Goal: Task Accomplishment & Management: Manage account settings

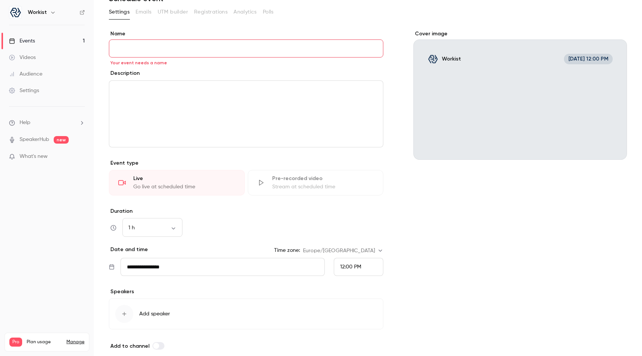
scroll to position [26, 0]
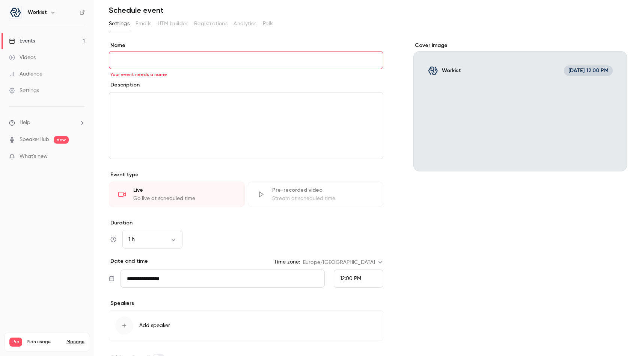
paste input "**********"
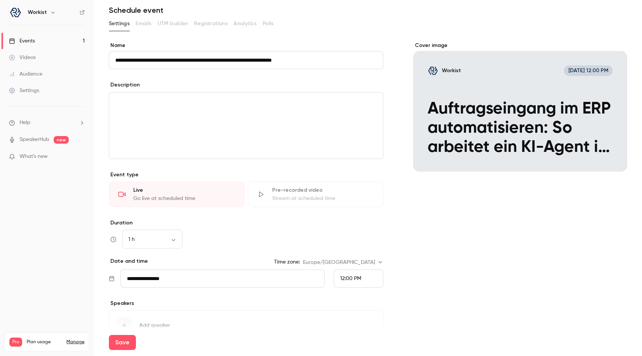
type input "**********"
click at [219, 115] on div "editor" at bounding box center [246, 125] width 274 height 66
click at [193, 121] on div "editor" at bounding box center [246, 125] width 274 height 66
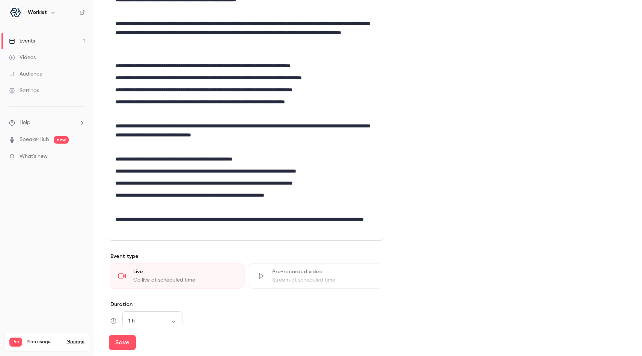
scroll to position [396, 0]
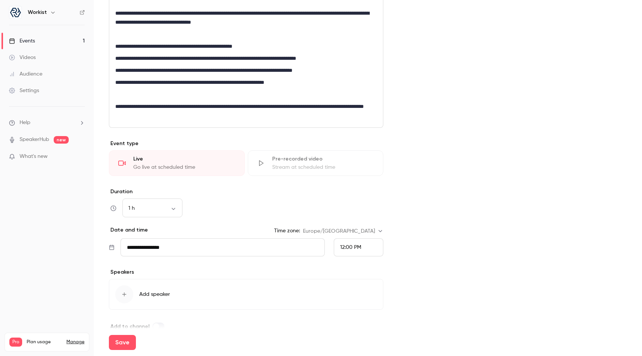
click at [175, 246] on input "**********" at bounding box center [223, 247] width 204 height 18
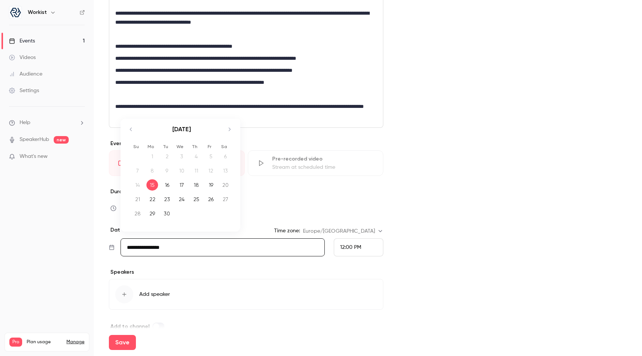
click at [167, 214] on div "30" at bounding box center [167, 213] width 12 height 11
type input "**********"
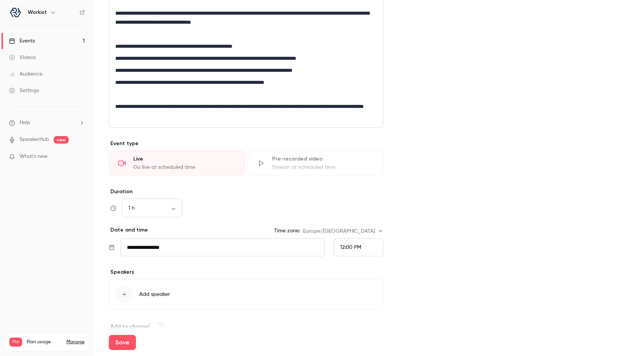
click at [355, 249] on span "12:00 PM" at bounding box center [350, 247] width 21 height 5
click at [351, 139] on span "11:00 AM" at bounding box center [347, 136] width 21 height 5
click at [171, 208] on body "**********" at bounding box center [321, 178] width 642 height 356
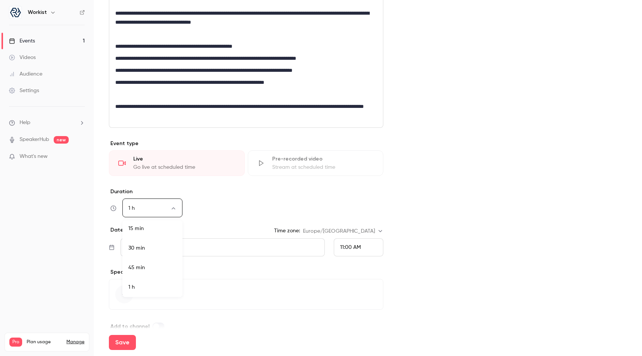
click at [148, 268] on li "45 min" at bounding box center [152, 268] width 60 height 20
type input "**"
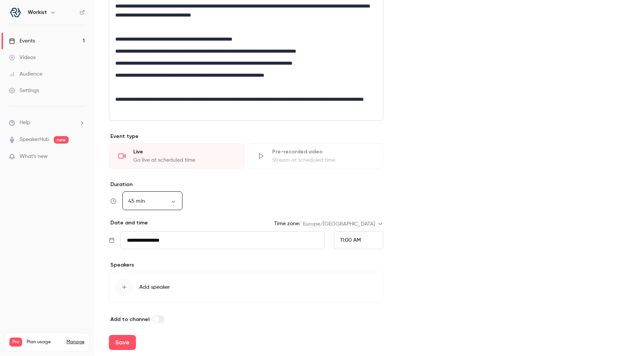
scroll to position [410, 0]
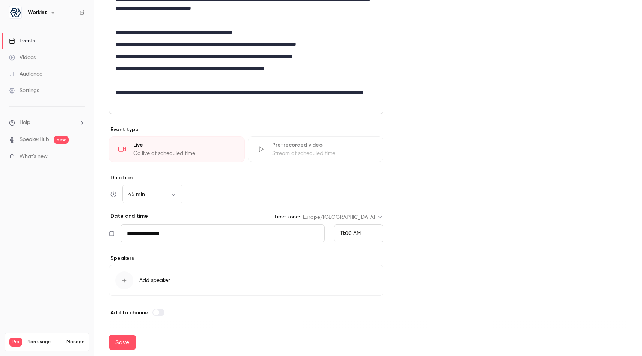
click at [129, 282] on div "button" at bounding box center [124, 280] width 18 height 18
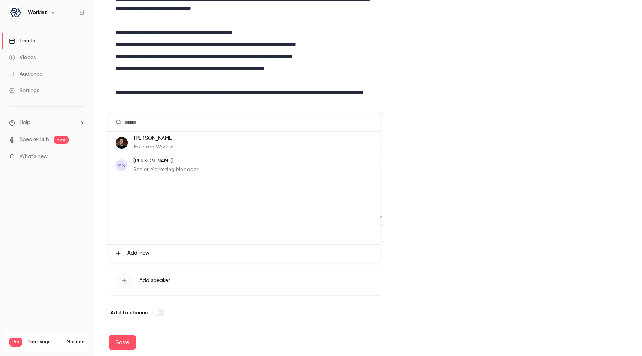
click at [165, 138] on p "[PERSON_NAME]" at bounding box center [154, 138] width 40 height 8
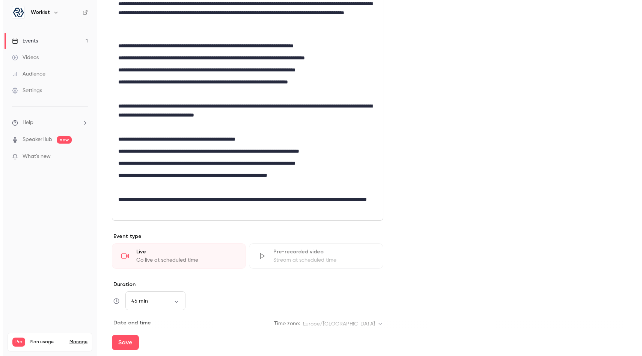
scroll to position [0, 0]
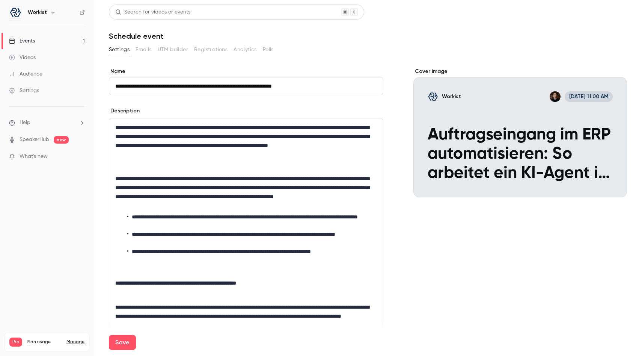
click at [123, 334] on div "Save" at bounding box center [368, 342] width 518 height 27
click at [123, 340] on button "Save" at bounding box center [122, 342] width 27 height 15
type input "**"
type input "**********"
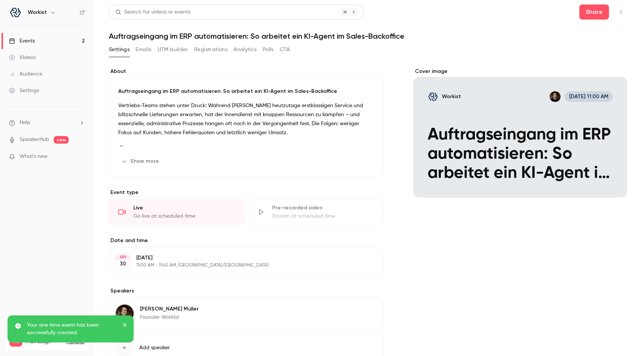
click at [166, 49] on button "UTM builder" at bounding box center [173, 50] width 30 height 12
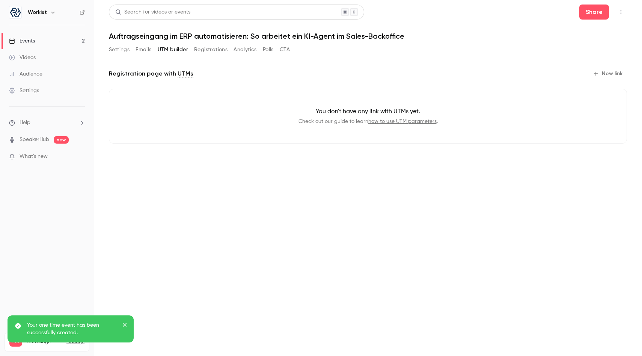
click at [607, 71] on button "New link" at bounding box center [608, 74] width 37 height 12
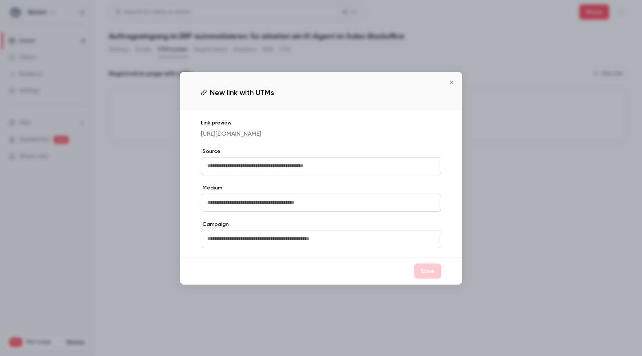
click at [368, 36] on div at bounding box center [321, 178] width 642 height 356
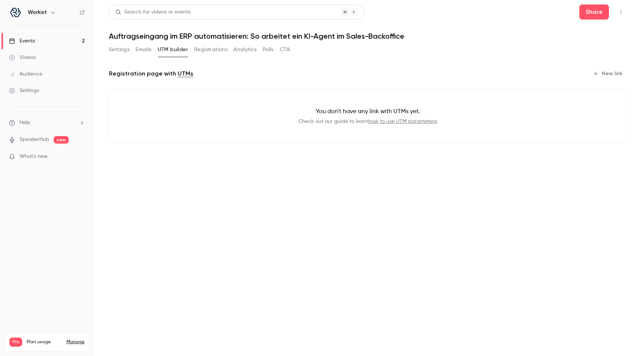
click at [39, 37] on link "Events 2" at bounding box center [47, 41] width 94 height 17
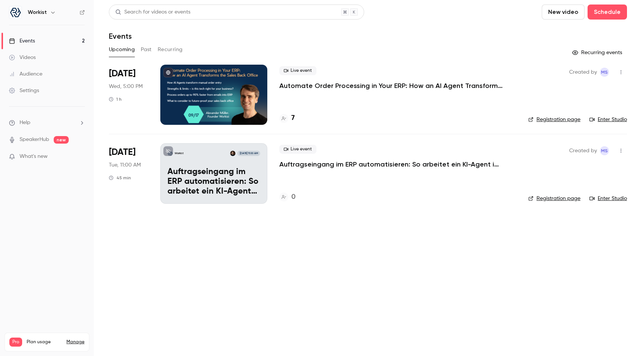
click at [344, 83] on p "Automate Order Processing in Your ERP: How an AI Agent Transforms the Sales Bac…" at bounding box center [391, 85] width 225 height 9
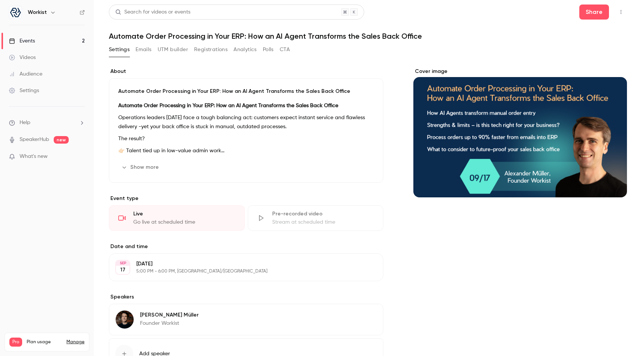
click at [168, 50] on button "UTM builder" at bounding box center [173, 50] width 30 height 12
click at [62, 43] on link "Events 2" at bounding box center [47, 41] width 94 height 17
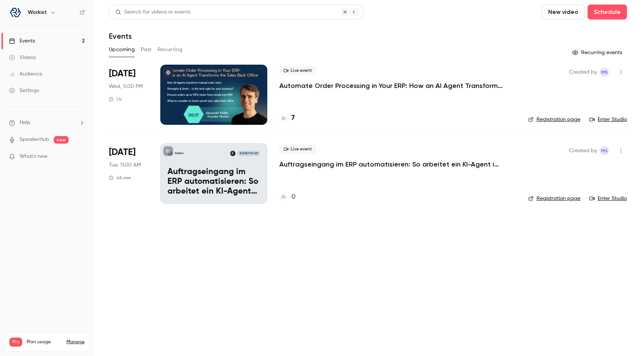
click at [310, 166] on p "Auftragseingang im ERP automatisieren: So arbeitet ein KI-Agent im Sales-Backof…" at bounding box center [391, 164] width 225 height 9
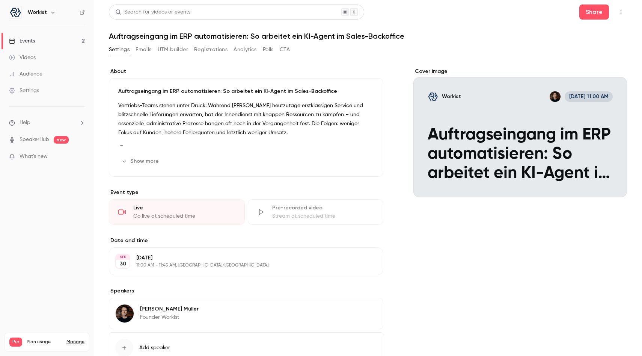
click at [167, 52] on button "UTM builder" at bounding box center [173, 50] width 30 height 12
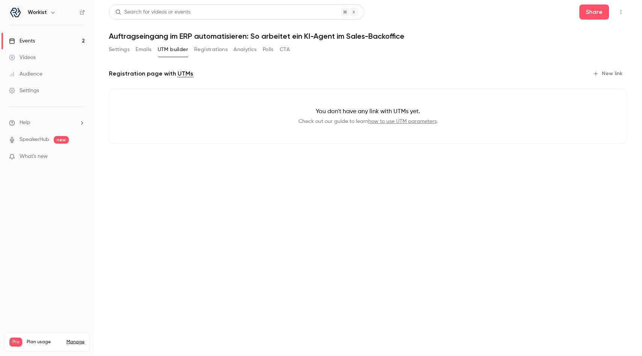
click at [615, 70] on button "New link" at bounding box center [608, 74] width 37 height 12
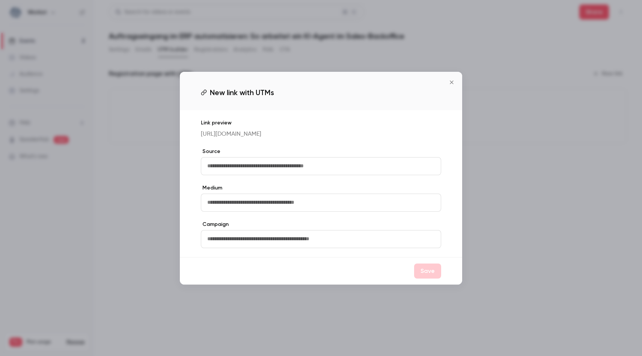
click at [280, 171] on input "text" at bounding box center [321, 166] width 240 height 18
type input "********"
click at [426, 275] on button "Save" at bounding box center [427, 270] width 27 height 15
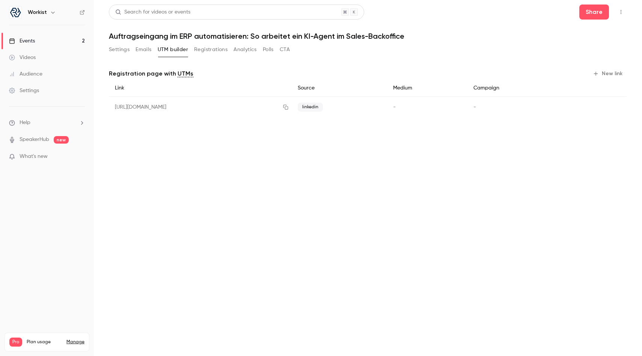
click at [607, 71] on button "New link" at bounding box center [608, 74] width 37 height 12
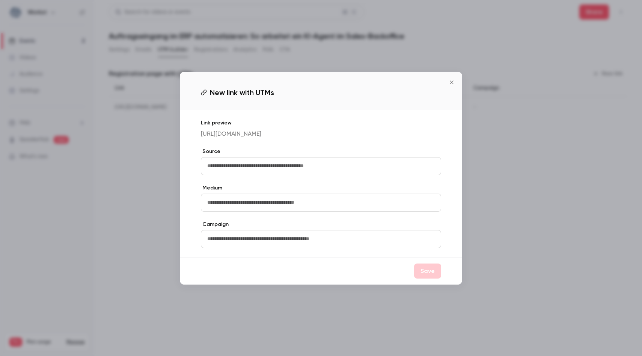
click at [281, 175] on input "text" at bounding box center [321, 166] width 240 height 18
type input "*******"
type input "******"
click at [424, 278] on button "Save" at bounding box center [427, 270] width 27 height 15
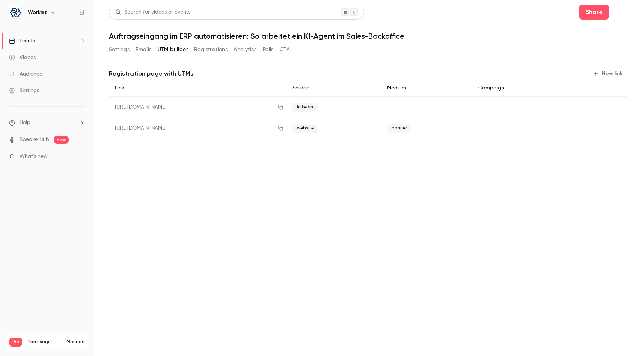
click at [603, 71] on button "New link" at bounding box center [608, 74] width 37 height 12
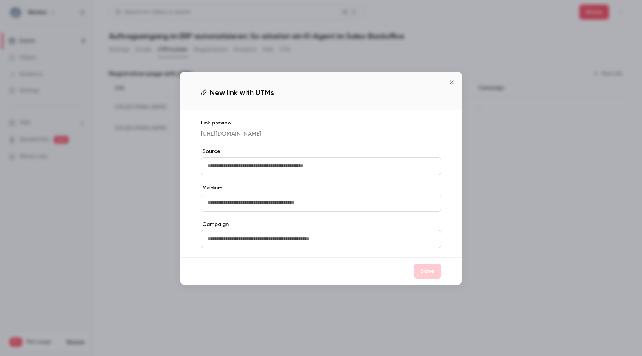
click at [257, 174] on input "text" at bounding box center [321, 166] width 240 height 18
type input "********"
click at [429, 272] on button "Save" at bounding box center [427, 270] width 27 height 15
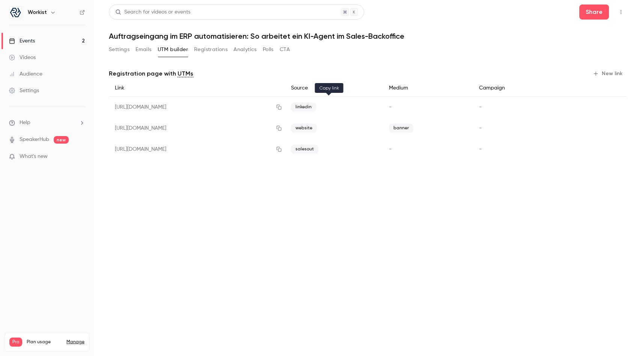
click at [282, 106] on icon "button" at bounding box center [279, 107] width 5 height 5
click at [45, 39] on link "Events 2" at bounding box center [47, 41] width 94 height 17
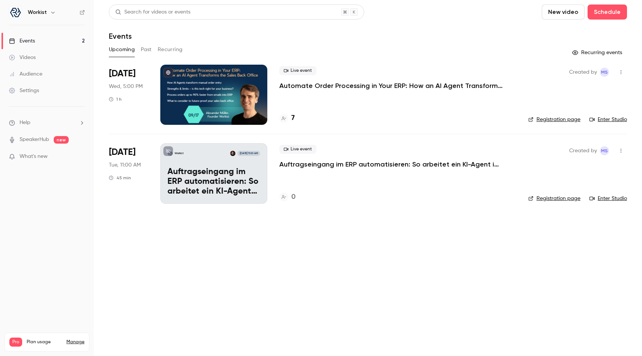
click at [384, 251] on main "Search for videos or events New video Schedule Events Upcoming Past Recurring R…" at bounding box center [368, 178] width 548 height 356
click at [333, 165] on p "Auftragseingang im ERP automatisieren: So arbeitet ein KI-Agent im Sales-Backof…" at bounding box center [391, 164] width 225 height 9
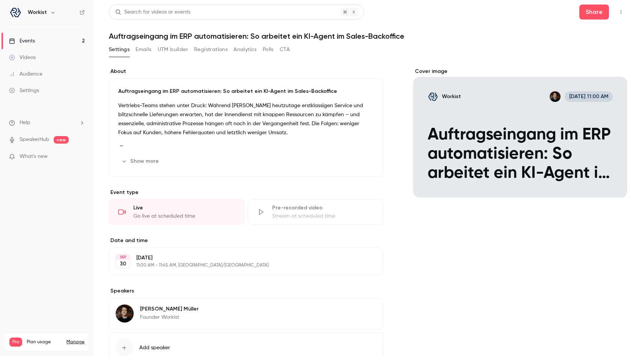
click at [510, 106] on div "Cover image" at bounding box center [521, 133] width 214 height 130
click at [0, 0] on input "Workist [DATE] 11:00 AM Auftragseingang im ERP automatisieren: So arbeitet ein …" at bounding box center [0, 0] width 0 height 0
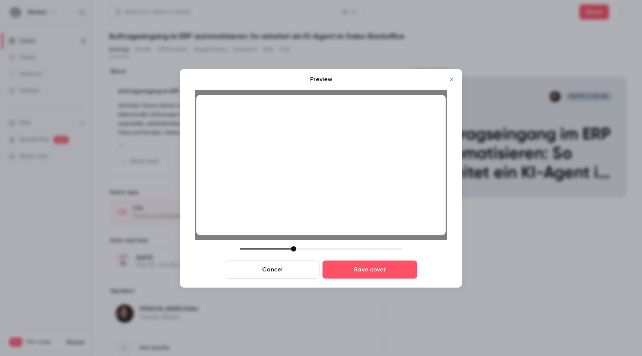
drag, startPoint x: 390, startPoint y: 222, endPoint x: 384, endPoint y: 222, distance: 5.6
click at [384, 222] on div at bounding box center [321, 164] width 250 height 140
click at [356, 273] on button "Save cover" at bounding box center [370, 269] width 95 height 18
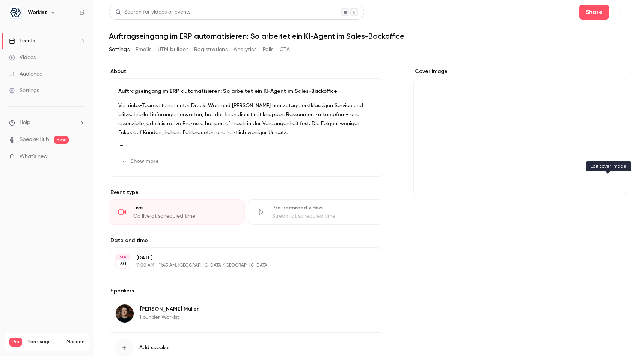
click at [610, 182] on icon "Cover image" at bounding box center [614, 184] width 8 height 6
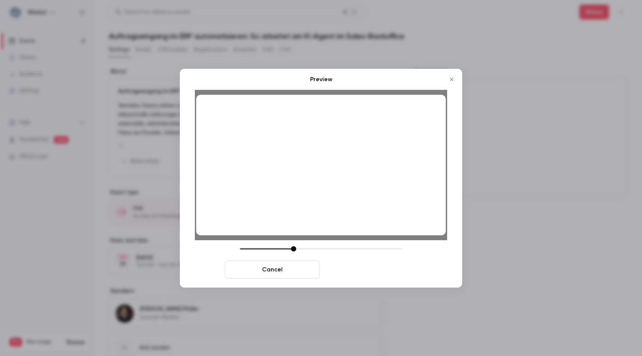
click at [381, 272] on button "Save cover" at bounding box center [370, 269] width 95 height 18
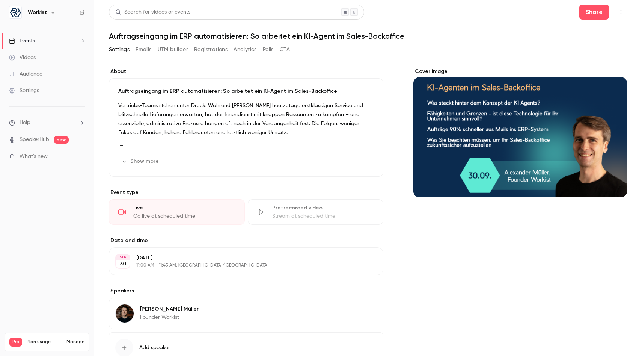
click at [37, 75] on div "Audience" at bounding box center [25, 74] width 33 height 8
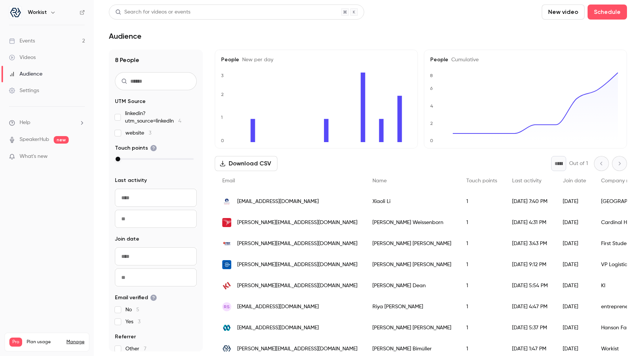
click at [63, 39] on link "Events 2" at bounding box center [47, 41] width 94 height 17
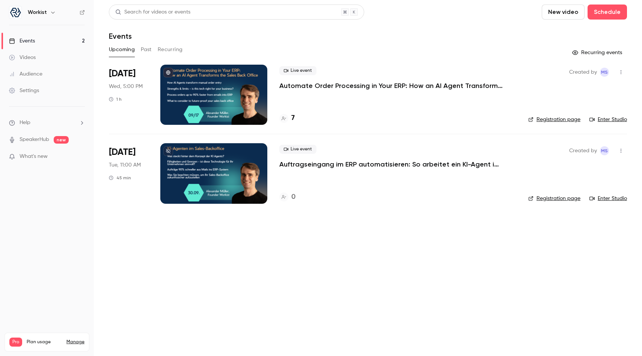
click at [319, 85] on p "Automate Order Processing in Your ERP: How an AI Agent Transforms the Sales Bac…" at bounding box center [391, 85] width 225 height 9
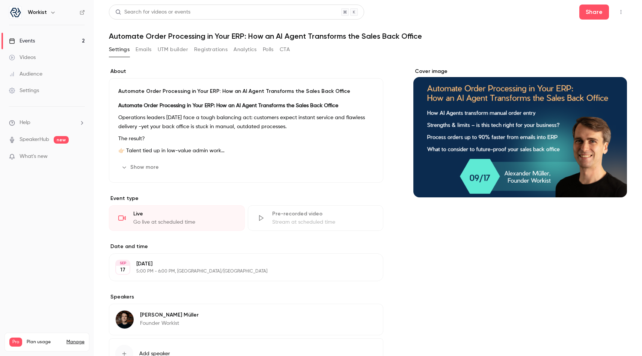
click at [249, 51] on button "Analytics" at bounding box center [245, 50] width 23 height 12
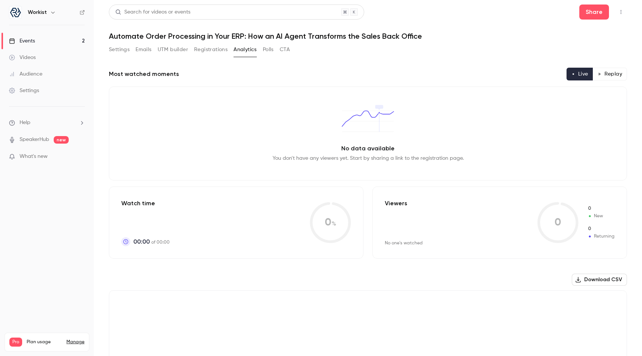
click at [202, 47] on button "Registrations" at bounding box center [210, 50] width 33 height 12
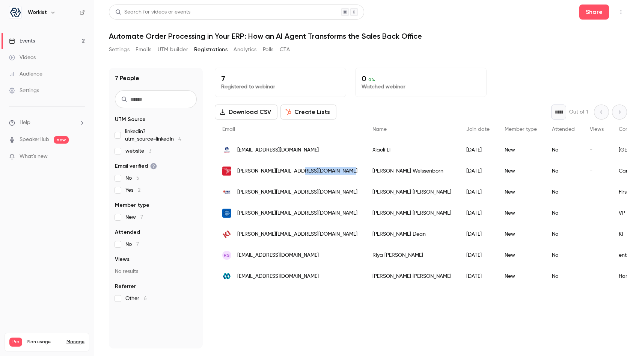
drag, startPoint x: 297, startPoint y: 172, endPoint x: 341, endPoint y: 172, distance: 43.6
click at [341, 172] on span "[PERSON_NAME][EMAIL_ADDRESS][DOMAIN_NAME]" at bounding box center [297, 171] width 120 height 8
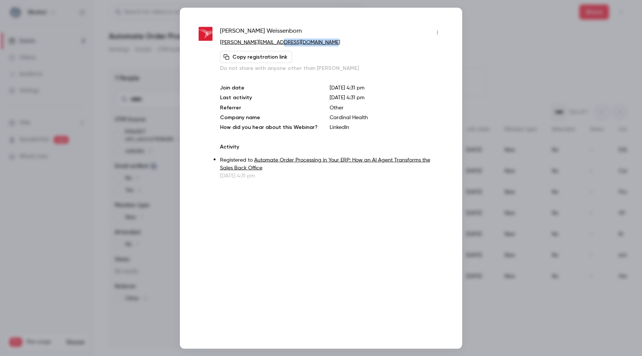
drag, startPoint x: 280, startPoint y: 45, endPoint x: 288, endPoint y: 43, distance: 8.5
click at [279, 45] on p "[PERSON_NAME][EMAIL_ADDRESS][DOMAIN_NAME]" at bounding box center [331, 42] width 223 height 8
click at [487, 42] on div at bounding box center [321, 178] width 642 height 356
